Goal: Communication & Community: Answer question/provide support

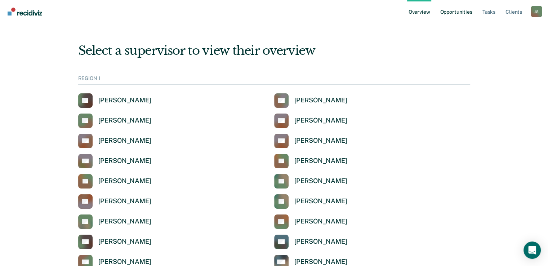
click at [456, 10] on link "Opportunities" at bounding box center [455, 11] width 35 height 23
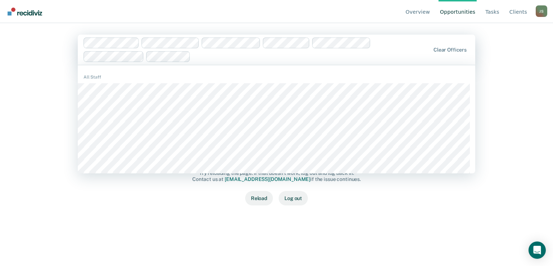
click at [201, 57] on div at bounding box center [311, 56] width 237 height 8
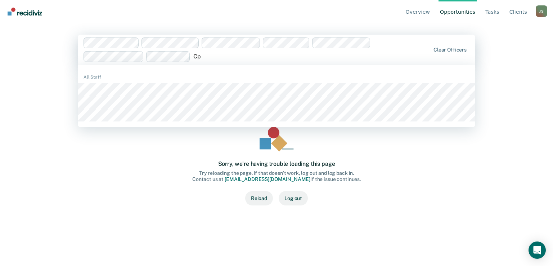
type input "C"
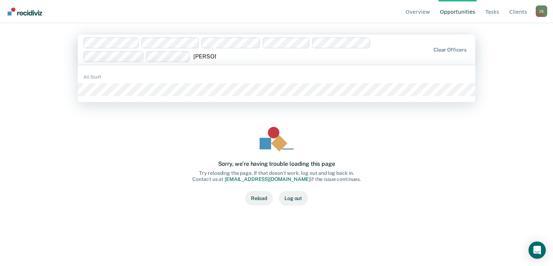
type input "cornelius"
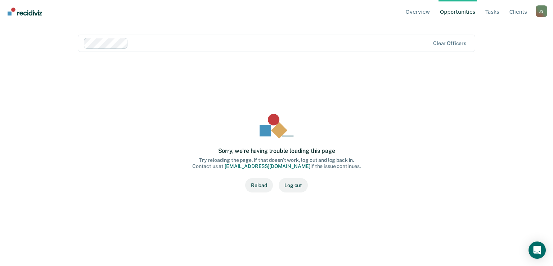
click at [254, 189] on button "Reload" at bounding box center [259, 185] width 28 height 14
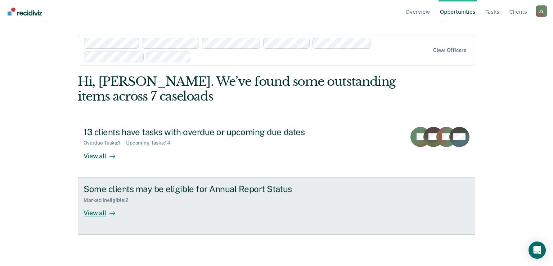
click at [299, 212] on div "Some clients may be eligible for Annual Report Status Marked Ineligible : 2 Vie…" at bounding box center [219, 200] width 270 height 33
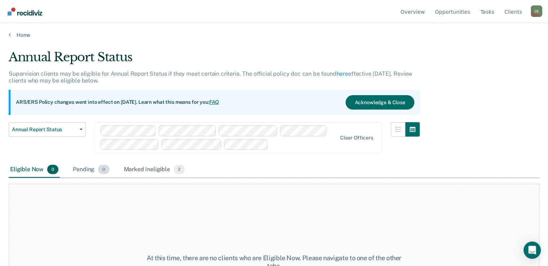
click at [85, 168] on div "Pending 0" at bounding box center [90, 170] width 39 height 16
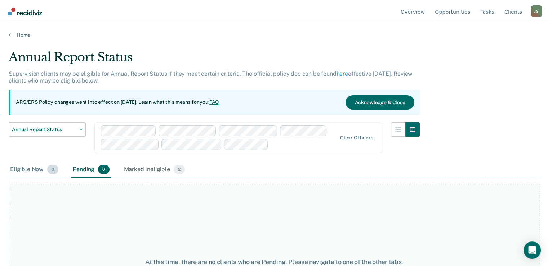
click at [30, 169] on div "Eligible Now 0" at bounding box center [34, 170] width 51 height 16
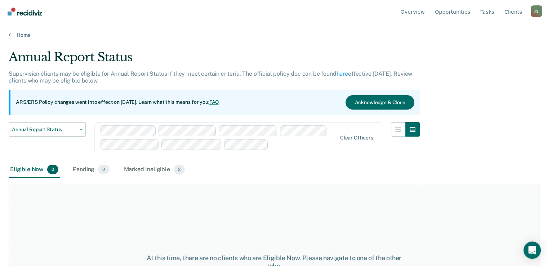
click at [294, 147] on div at bounding box center [303, 144] width 65 height 8
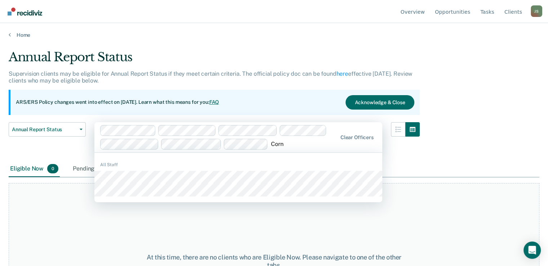
type input "Corne"
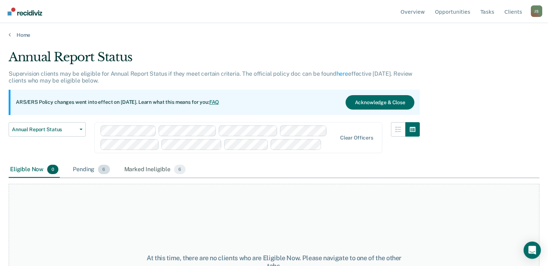
click at [85, 169] on div "Pending 6" at bounding box center [91, 170] width 40 height 16
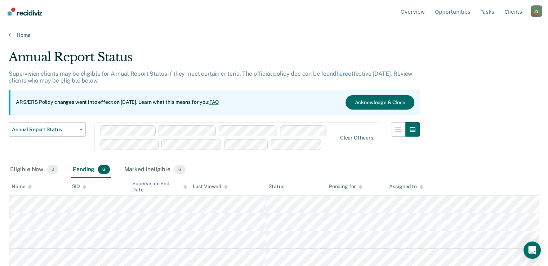
scroll to position [35, 0]
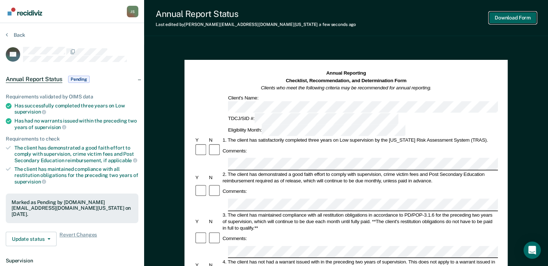
click at [514, 18] on button "Download Form" at bounding box center [513, 18] width 48 height 12
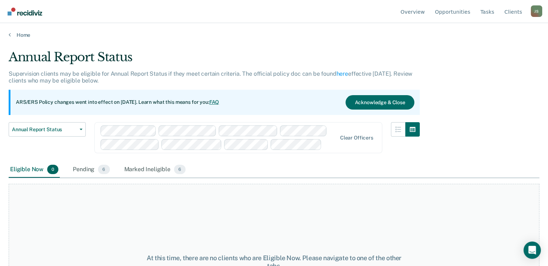
scroll to position [35, 0]
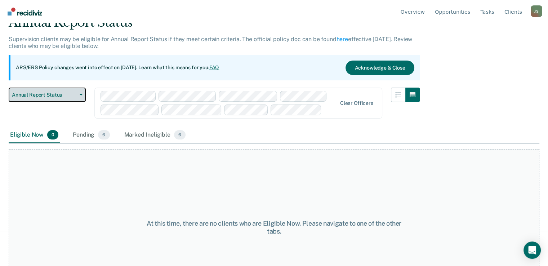
click at [69, 92] on span "Annual Report Status" at bounding box center [44, 95] width 65 height 6
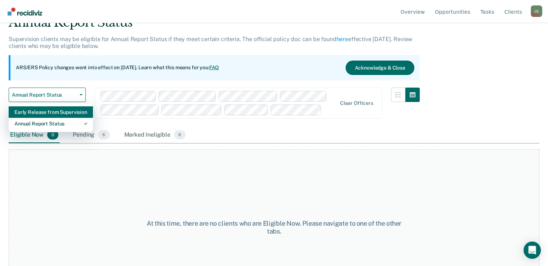
click at [60, 109] on div "Early Release from Supervision" at bounding box center [50, 112] width 73 height 12
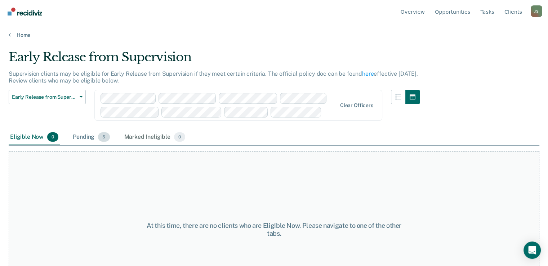
click at [89, 136] on div "Pending 5" at bounding box center [91, 137] width 40 height 16
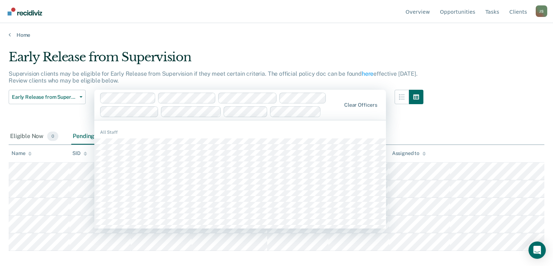
click at [344, 113] on div "Clear officers" at bounding box center [240, 105] width 292 height 30
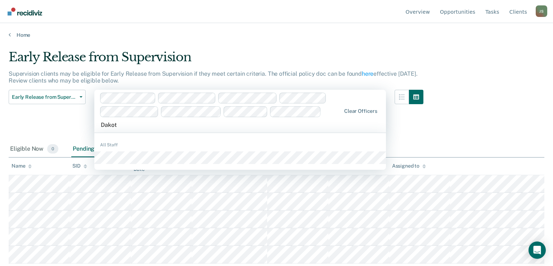
type input "Dakota"
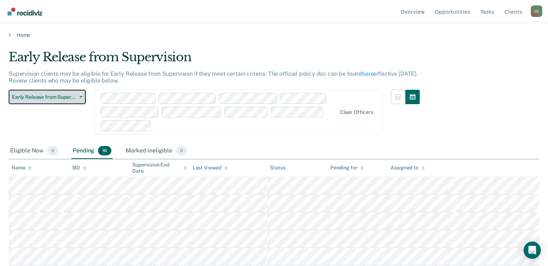
click at [82, 95] on button "Early Release from Supervision" at bounding box center [47, 97] width 77 height 14
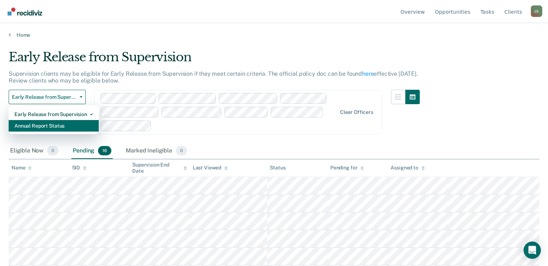
click at [52, 127] on div "Annual Report Status" at bounding box center [53, 126] width 79 height 12
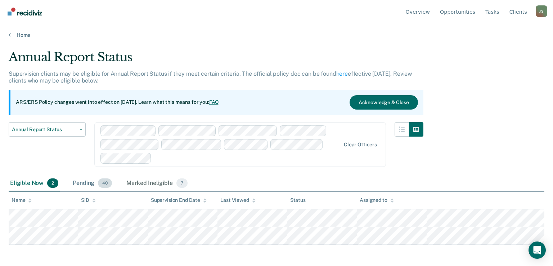
click at [89, 179] on div "Pending 40" at bounding box center [92, 183] width 42 height 16
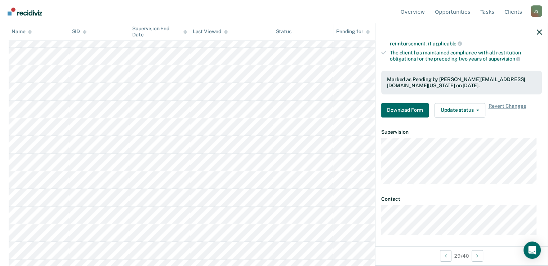
scroll to position [115, 0]
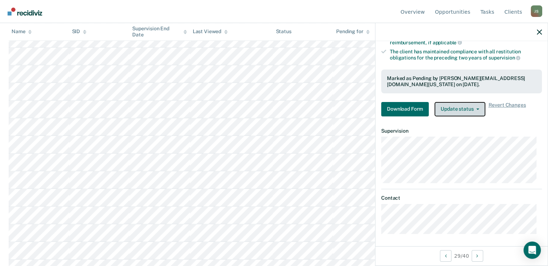
click at [473, 102] on button "Update status" at bounding box center [459, 109] width 51 height 14
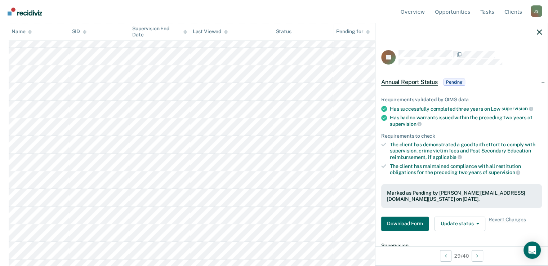
click at [536, 33] on div at bounding box center [461, 32] width 172 height 18
click at [540, 29] on button "button" at bounding box center [539, 32] width 5 height 6
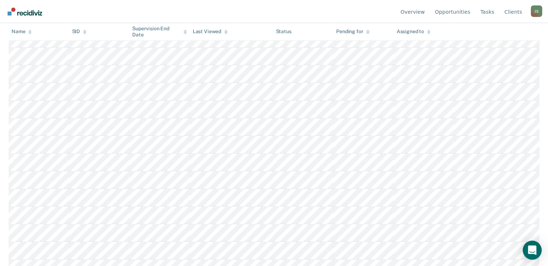
click at [531, 248] on icon "Open Intercom Messenger" at bounding box center [532, 249] width 8 height 9
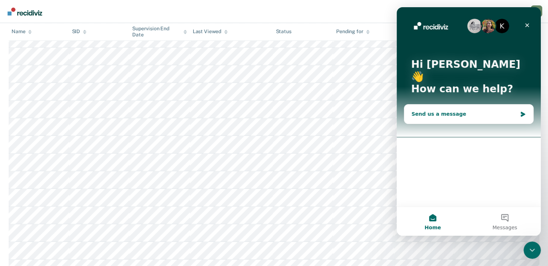
click at [520, 111] on icon "Intercom messenger" at bounding box center [523, 114] width 6 height 6
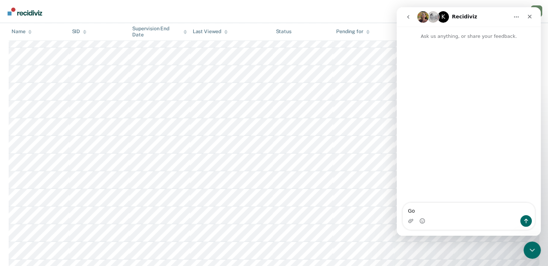
type textarea "G"
click at [450, 212] on textarea "Hello! In regards to ARS/ERS- when we process them and they go from eeligible t…" at bounding box center [469, 205] width 132 height 19
click at [505, 213] on textarea "Hello! In regards to ARS/ERS- when we process them and they go from eligible to…" at bounding box center [469, 205] width 132 height 19
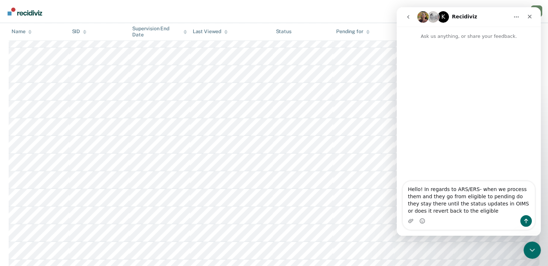
click at [423, 211] on textarea "Hello! In regards to ARS/ERS- when we process them and they go from eligible to…" at bounding box center [469, 198] width 132 height 34
click at [434, 212] on textarea "Hello! In regards to ARS/ERS- when we process them and they go from eligible to…" at bounding box center [469, 198] width 132 height 34
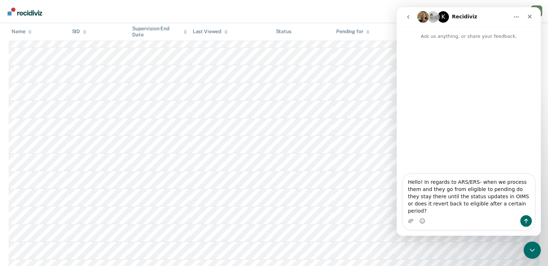
type textarea "Hello! In regards to ARS/ERS- when we process them and they go from eligible to…"
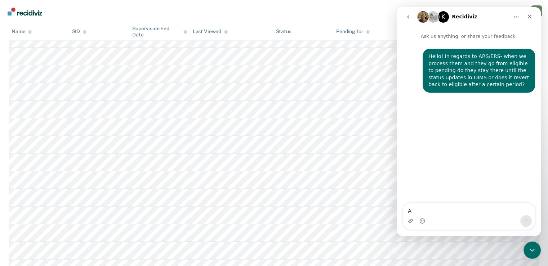
type textarea "Al"
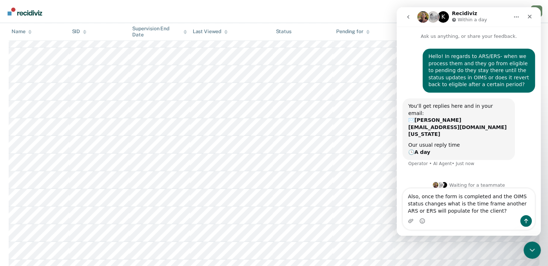
type textarea "Also, once the form is completed and the OIMS status changes what is the time f…"
